Goal: Task Accomplishment & Management: Use online tool/utility

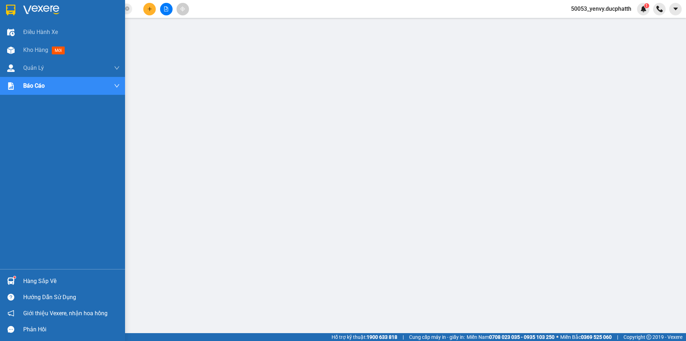
click at [14, 278] on img at bounding box center [11, 281] width 8 height 8
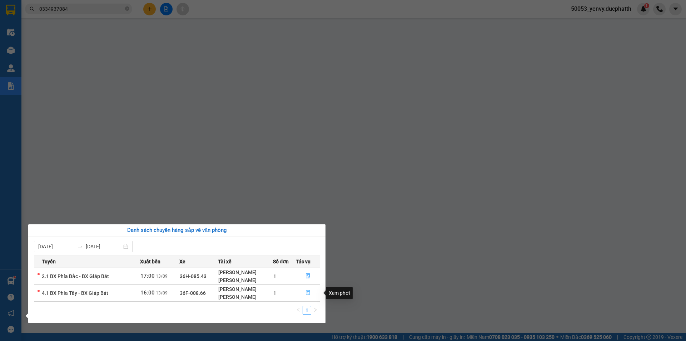
click at [309, 294] on icon "file-done" at bounding box center [308, 292] width 4 height 5
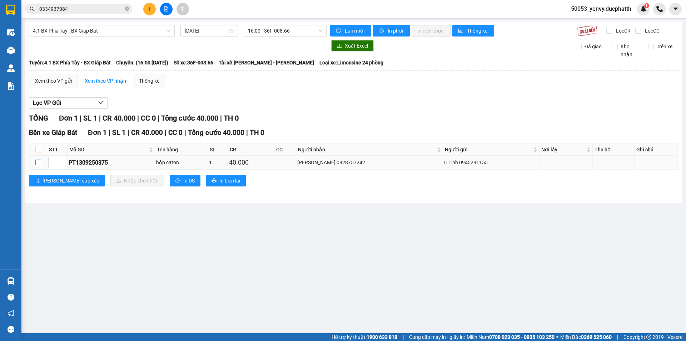
click at [40, 159] on label at bounding box center [38, 162] width 6 height 8
click at [40, 159] on input "checkbox" at bounding box center [38, 162] width 6 height 6
checkbox input "true"
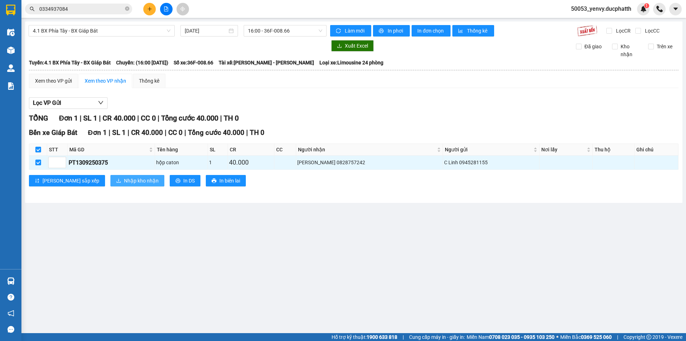
click at [124, 178] on span "Nhập kho nhận" at bounding box center [141, 181] width 35 height 8
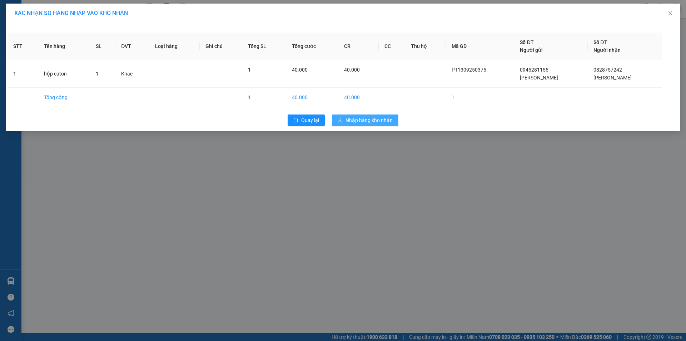
click at [380, 116] on span "Nhập hàng kho nhận" at bounding box center [369, 120] width 47 height 8
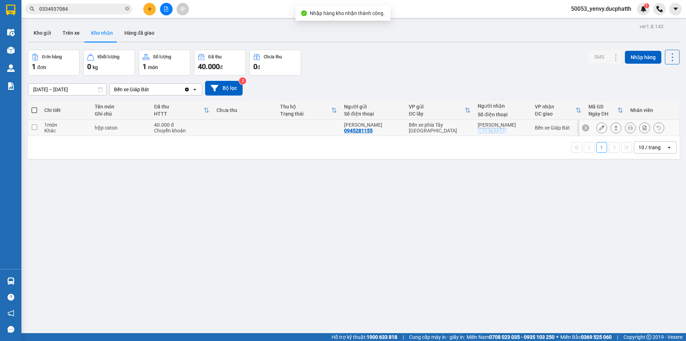
drag, startPoint x: 506, startPoint y: 131, endPoint x: 479, endPoint y: 132, distance: 27.6
click at [479, 132] on div "[PERSON_NAME] 0828757242" at bounding box center [503, 127] width 50 height 11
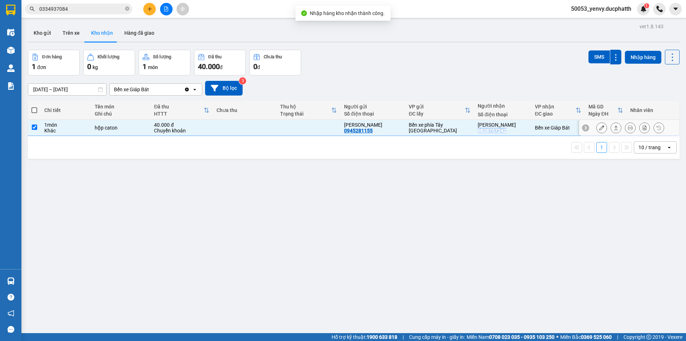
copy div "0828757242"
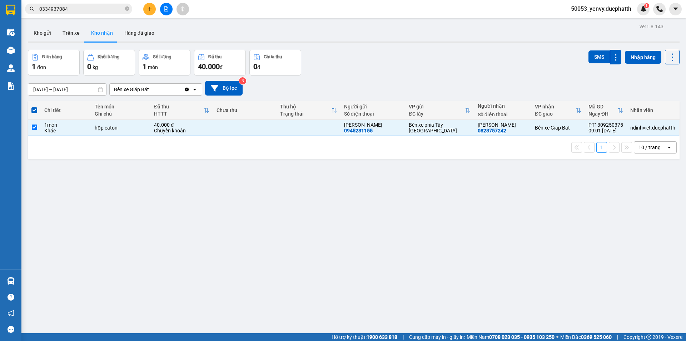
drag, startPoint x: 363, startPoint y: 192, endPoint x: 360, endPoint y: 195, distance: 5.1
click at [363, 192] on div "ver 1.8.143 Kho gửi Trên xe Kho nhận Hàng đã giao Đơn hàng 1 đơn Khối lượng 0 k…" at bounding box center [354, 191] width 658 height 341
click at [36, 127] on input "checkbox" at bounding box center [34, 126] width 5 height 5
checkbox input "false"
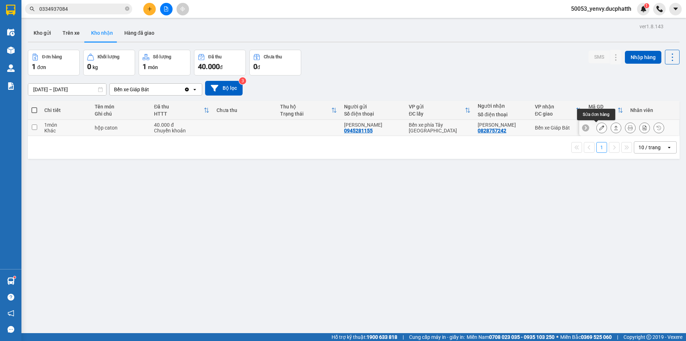
click at [599, 128] on icon at bounding box center [601, 127] width 5 height 5
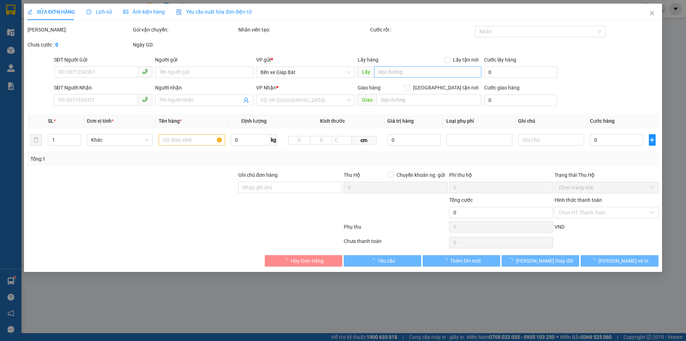
type input "0945281155"
type input "[PERSON_NAME]"
type input "0828757242"
type input "[PERSON_NAME]"
type input "[DATE] 8h58 [PERSON_NAME]"
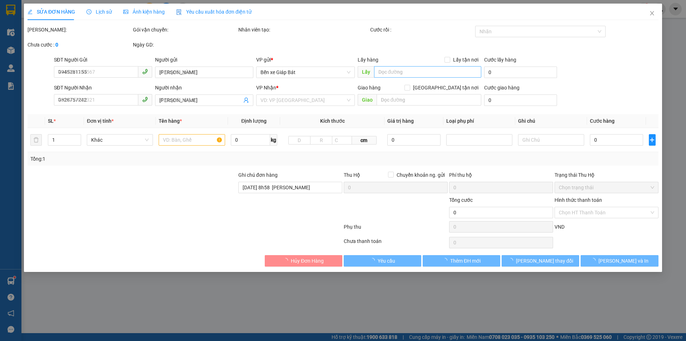
type input "40.000"
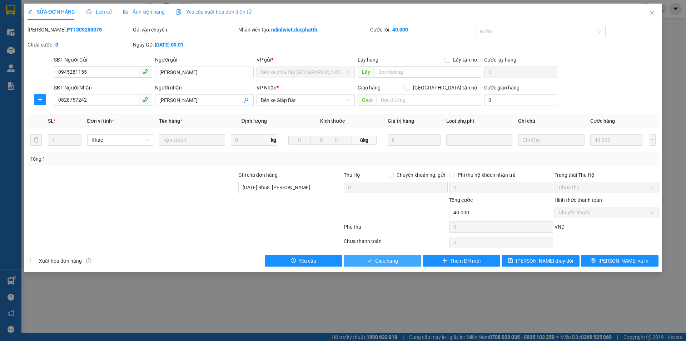
click at [383, 260] on span "Giao hàng" at bounding box center [386, 261] width 23 height 8
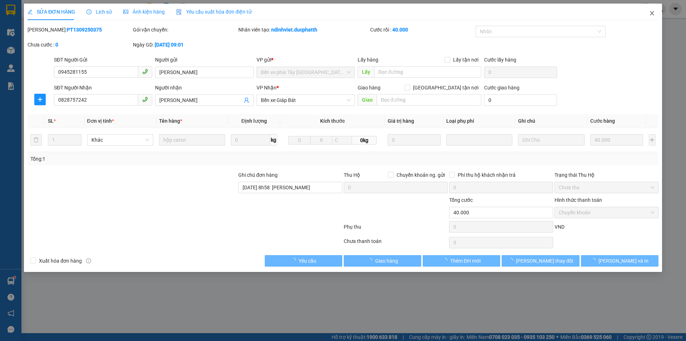
click at [651, 15] on icon "close" at bounding box center [652, 13] width 4 height 4
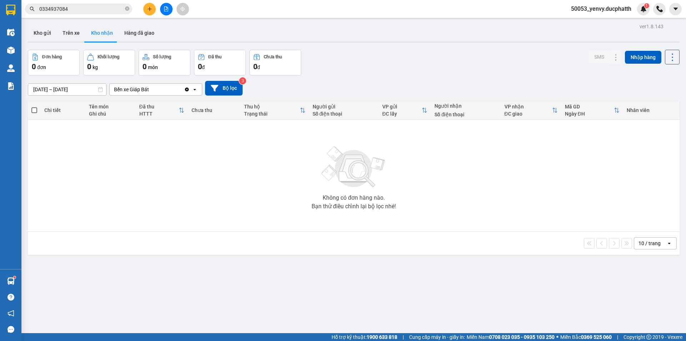
click at [168, 11] on button at bounding box center [166, 9] width 13 height 13
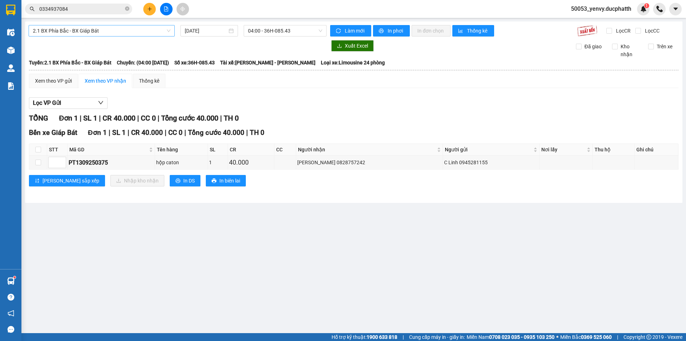
click at [89, 28] on span "2.1 BX Phía Bắc - BX Giáp Bát" at bounding box center [102, 30] width 138 height 11
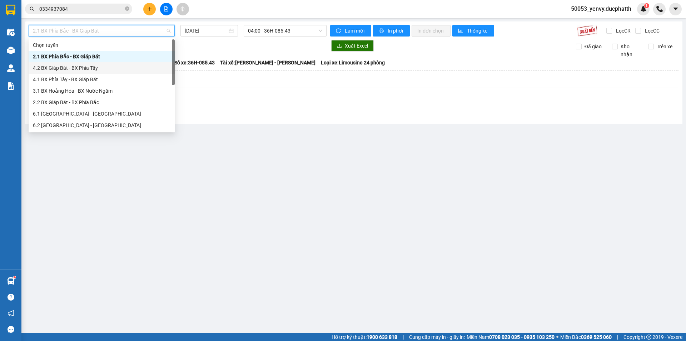
click at [73, 69] on div "4.2 BX Giáp Bát - BX Phía Tây" at bounding box center [102, 68] width 138 height 8
type input "[DATE]"
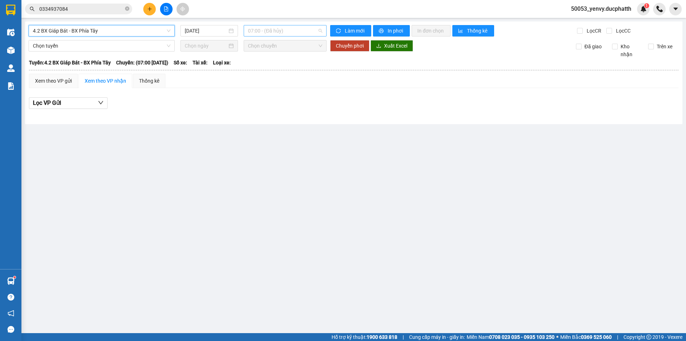
click at [274, 35] on span "07:00 - (Đã hủy)" at bounding box center [285, 30] width 74 height 11
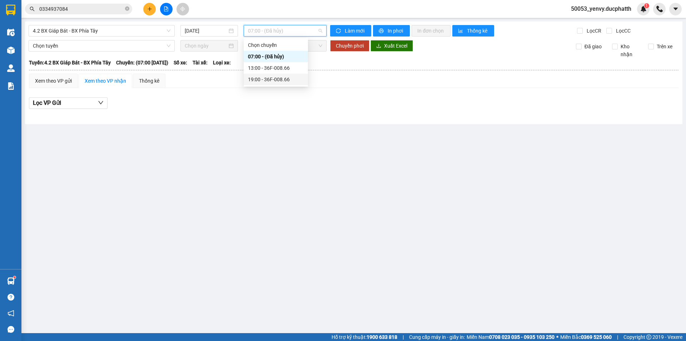
click at [268, 79] on div "19:00 - 36F-008.66" at bounding box center [276, 79] width 56 height 8
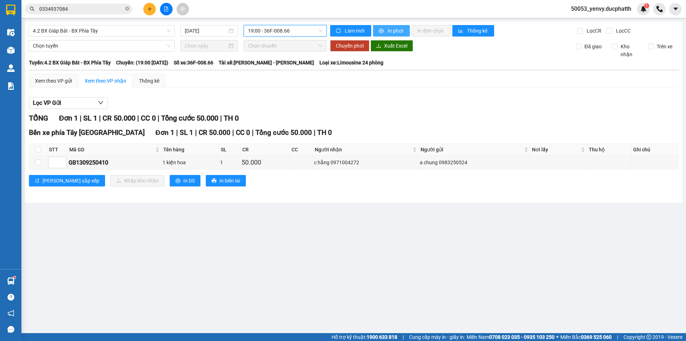
click at [401, 30] on span "In phơi" at bounding box center [396, 31] width 16 height 8
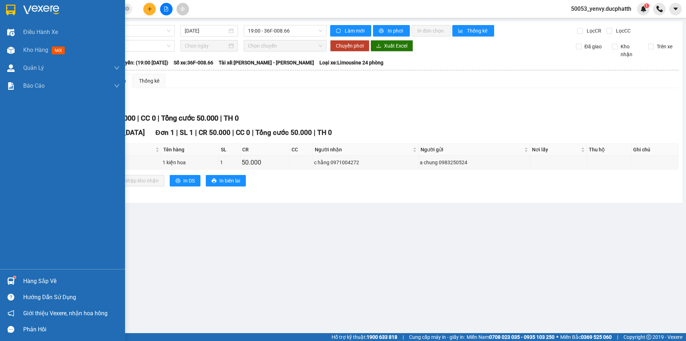
click at [10, 283] on img at bounding box center [11, 281] width 8 height 8
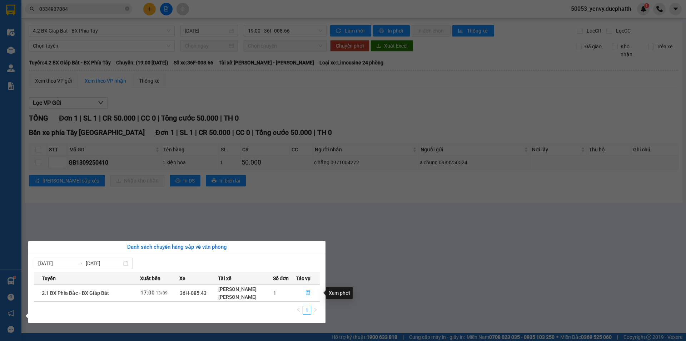
click at [310, 297] on button "button" at bounding box center [308, 292] width 24 height 11
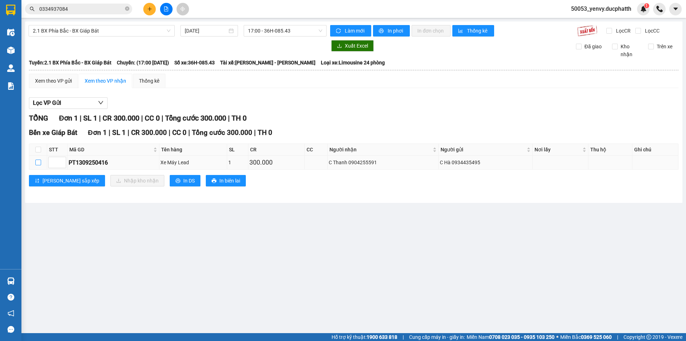
click at [39, 162] on input "checkbox" at bounding box center [38, 162] width 6 height 6
checkbox input "true"
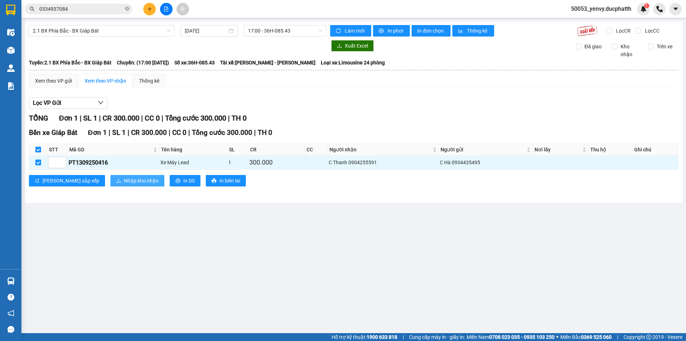
click at [124, 183] on span "Nhập kho nhận" at bounding box center [141, 181] width 35 height 8
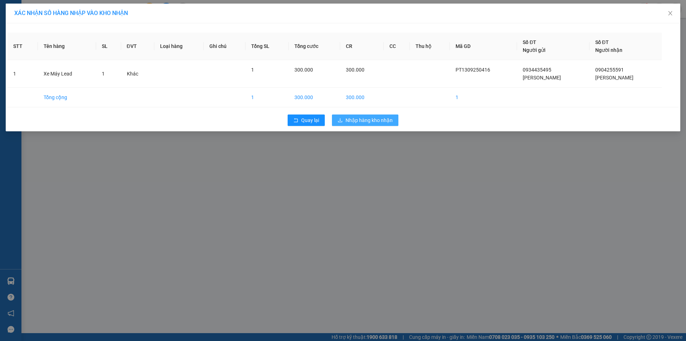
click at [365, 121] on span "Nhập hàng kho nhận" at bounding box center [369, 120] width 47 height 8
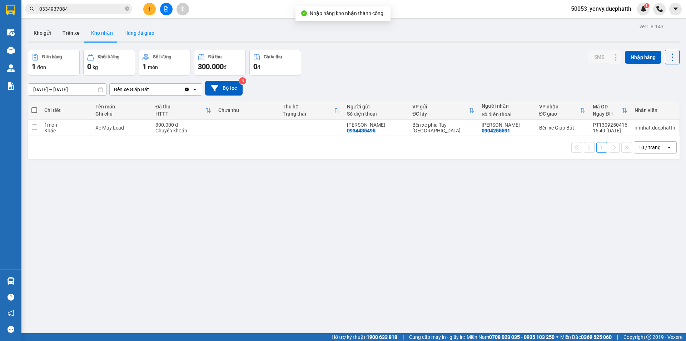
click at [134, 38] on button "Hàng đã giao" at bounding box center [139, 32] width 41 height 17
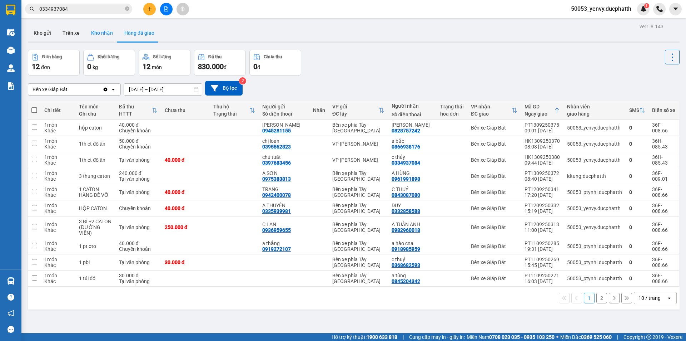
click at [99, 33] on button "Kho nhận" at bounding box center [101, 32] width 33 height 17
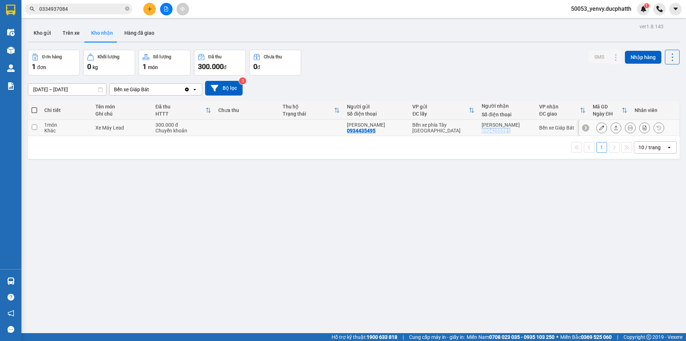
copy div "0904255591"
drag, startPoint x: 514, startPoint y: 131, endPoint x: 482, endPoint y: 131, distance: 32.5
click at [482, 131] on td "C Thanh 0904255591" at bounding box center [507, 128] width 58 height 16
checkbox input "true"
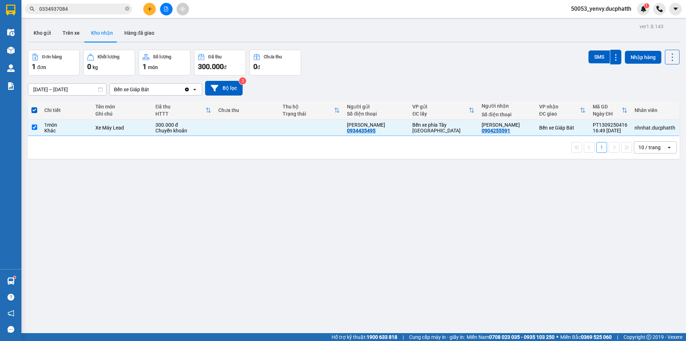
click at [529, 167] on div "ver 1.8.143 Kho gửi Trên xe Kho nhận Hàng đã giao Đơn hàng 1 đơn Khối lượng 0 k…" at bounding box center [354, 191] width 658 height 341
click at [599, 128] on icon at bounding box center [601, 127] width 5 height 5
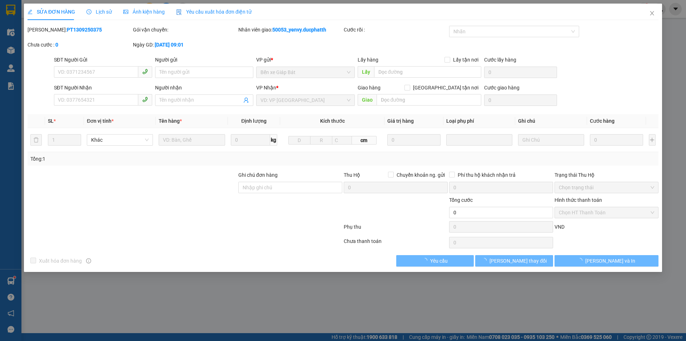
type input "0934435495"
type input "[PERSON_NAME]"
type input "0904255591"
type input "[PERSON_NAME]"
type input "Ck [DATE] 16:49 Ngo Thi Thuy Ha VTB 300k"
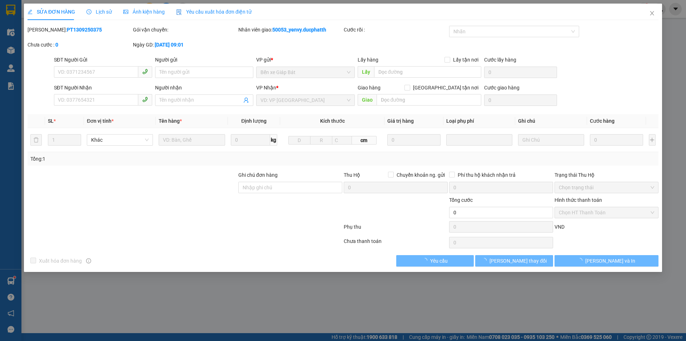
type input "300.000"
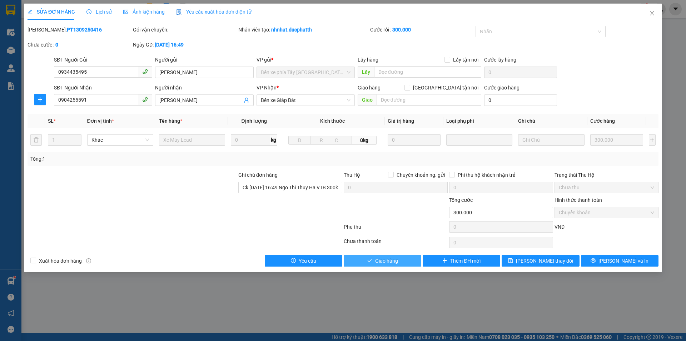
click at [363, 259] on button "Giao hàng" at bounding box center [383, 260] width 78 height 11
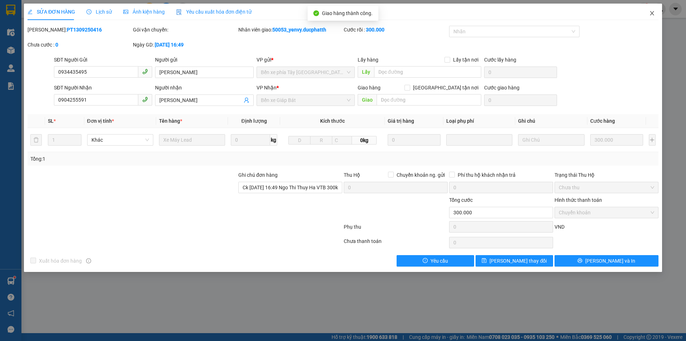
click at [649, 14] on icon "close" at bounding box center [652, 13] width 6 height 6
